Goal: Download file/media

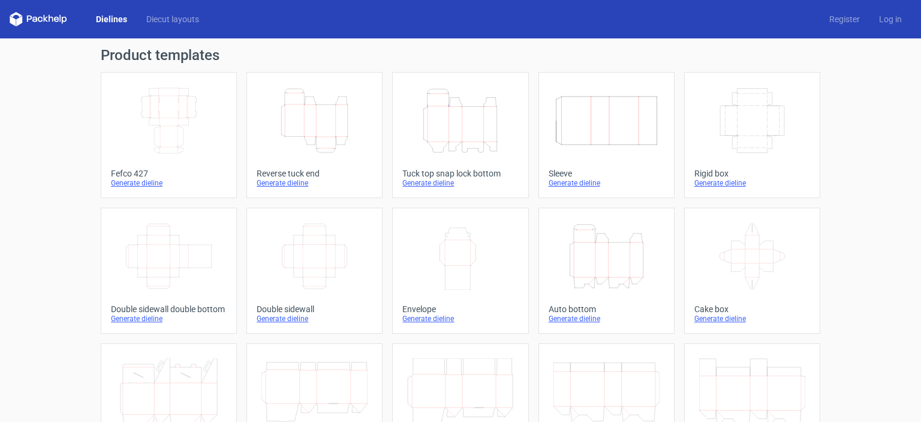
click at [293, 172] on div "Reverse tuck end" at bounding box center [315, 174] width 116 height 10
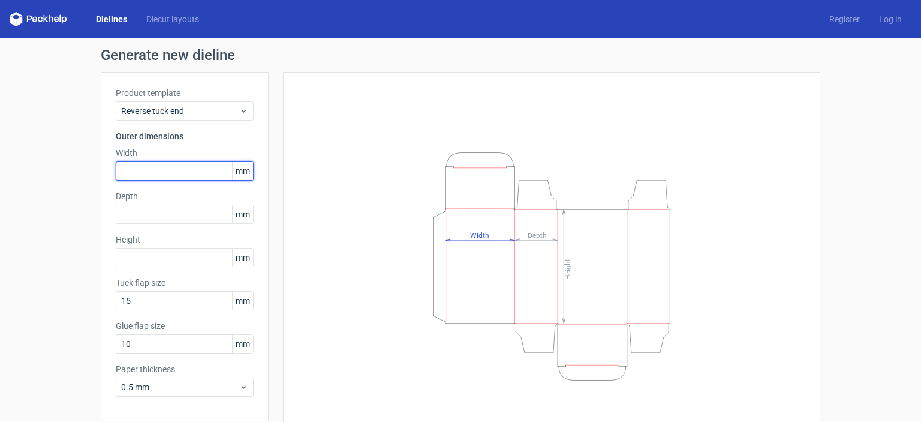
click at [146, 167] on input "text" at bounding box center [185, 170] width 138 height 19
type input "90"
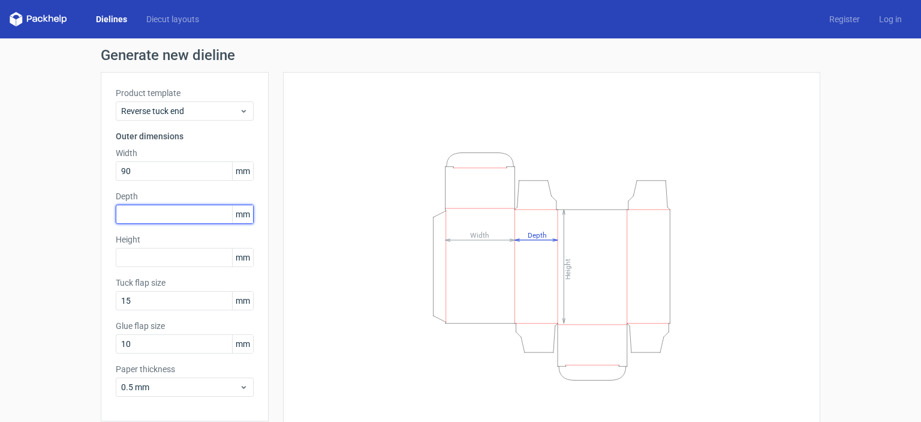
click at [127, 213] on input "text" at bounding box center [185, 214] width 138 height 19
type input "90"
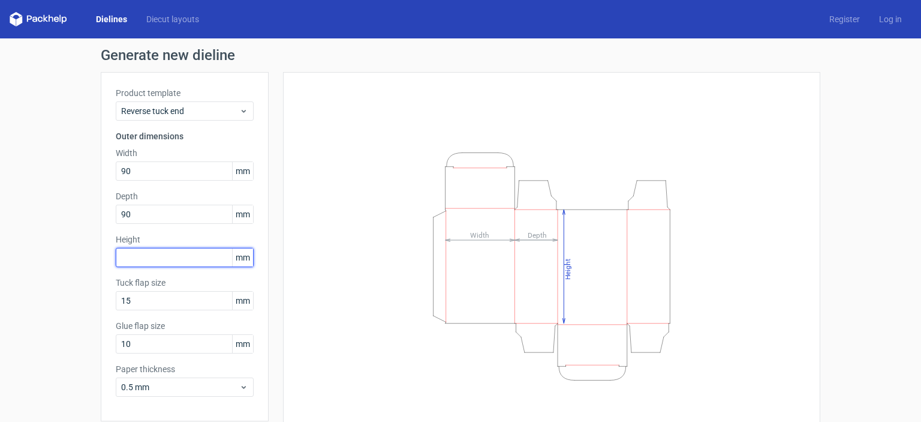
click at [116, 256] on input "text" at bounding box center [185, 257] width 138 height 19
type input "200"
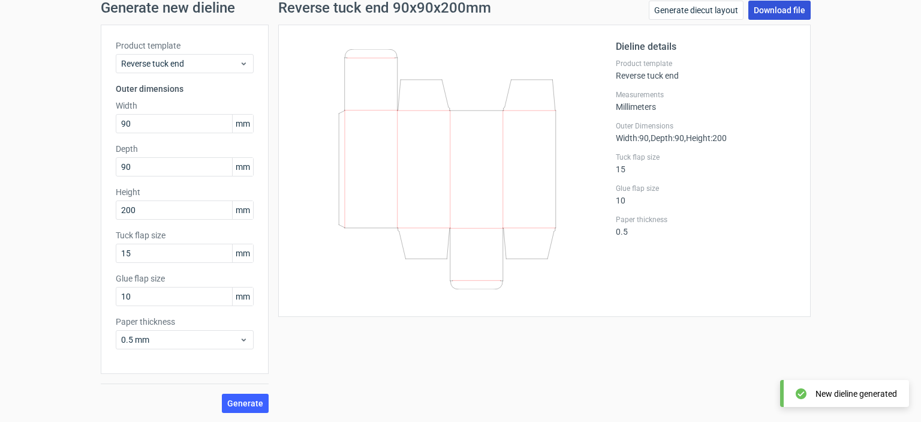
click at [756, 7] on link "Download file" at bounding box center [780, 10] width 62 height 19
